Goal: Check status: Check status

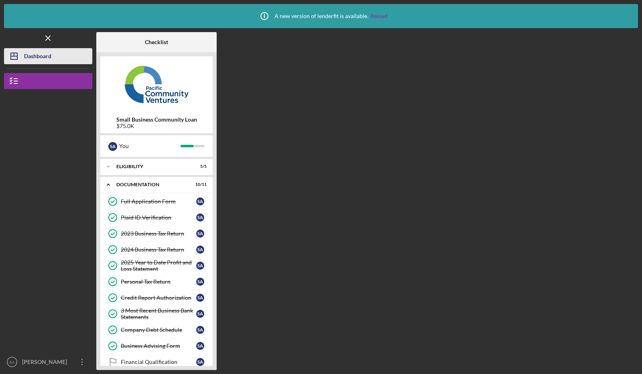
click at [22, 57] on icon "Icon/Dashboard" at bounding box center [14, 56] width 20 height 20
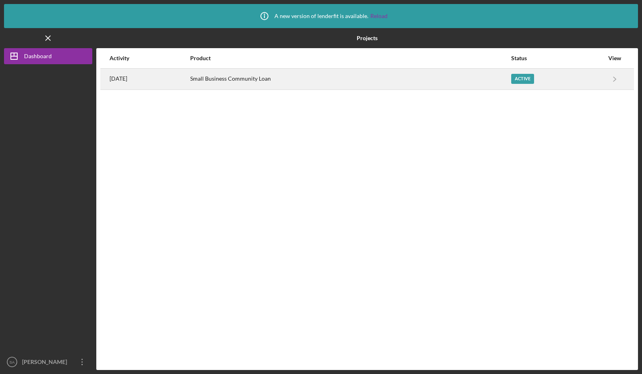
click at [232, 85] on div "Small Business Community Loan" at bounding box center [350, 79] width 320 height 20
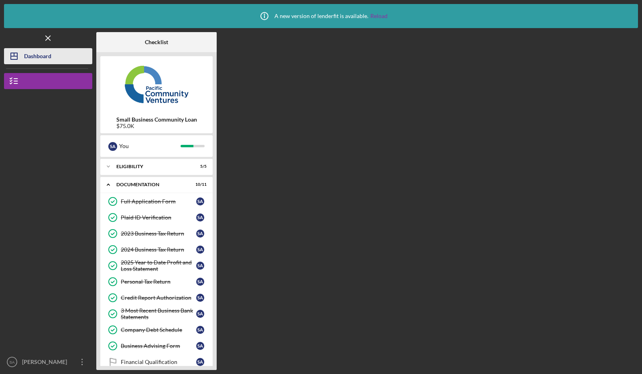
click at [57, 57] on button "Icon/Dashboard Dashboard" at bounding box center [48, 56] width 88 height 16
